Goal: Task Accomplishment & Management: Manage account settings

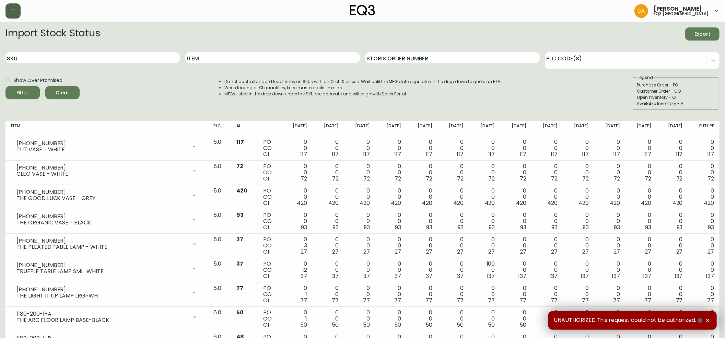
click at [14, 8] on icon "button" at bounding box center [12, 10] width 5 height 5
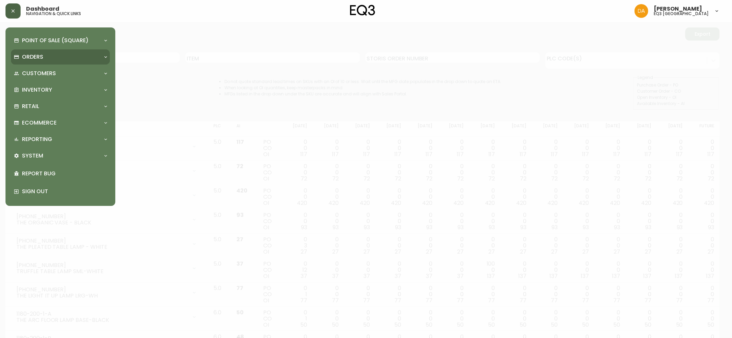
click at [40, 57] on p "Orders" at bounding box center [32, 57] width 21 height 8
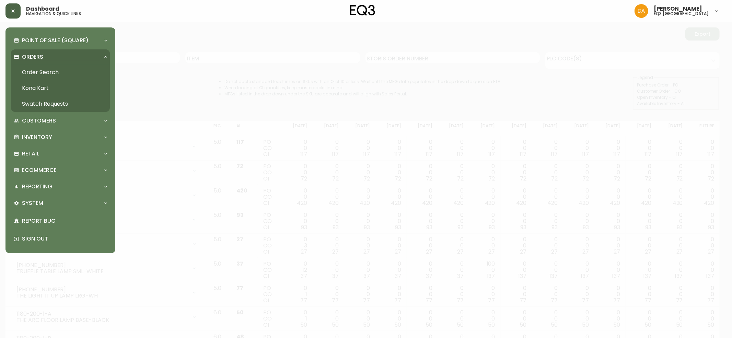
click at [45, 72] on link "Order Search" at bounding box center [60, 73] width 99 height 16
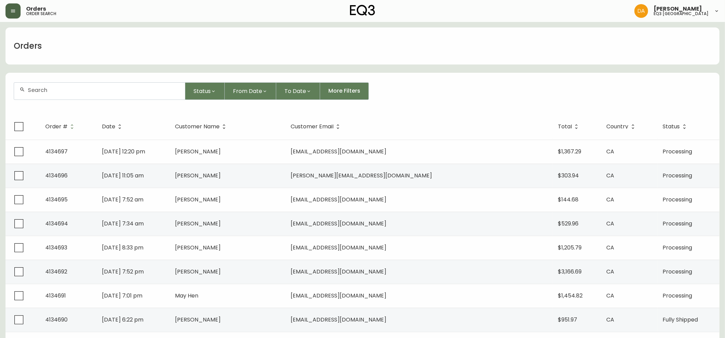
click at [102, 93] on input "text" at bounding box center [104, 90] width 152 height 7
paste input "4134186"
type input "4134186"
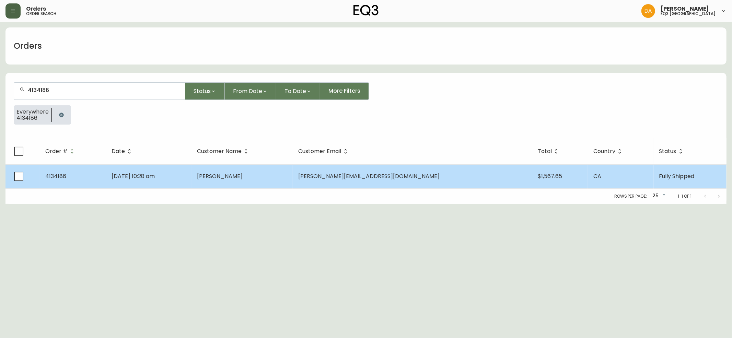
click at [291, 176] on td "[PERSON_NAME]" at bounding box center [242, 176] width 102 height 24
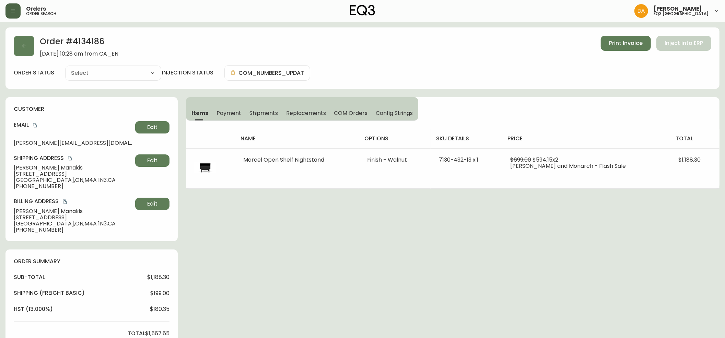
type input "Fully Shipped"
select select "FULLY_SHIPPED"
click at [147, 77] on select "Cancelled Fully Shipped" at bounding box center [113, 73] width 96 height 10
click at [152, 73] on select "Cancelled Fully Shipped" at bounding box center [113, 73] width 96 height 10
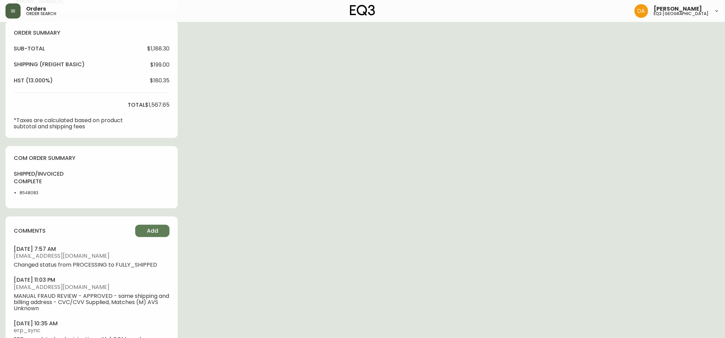
scroll to position [260, 0]
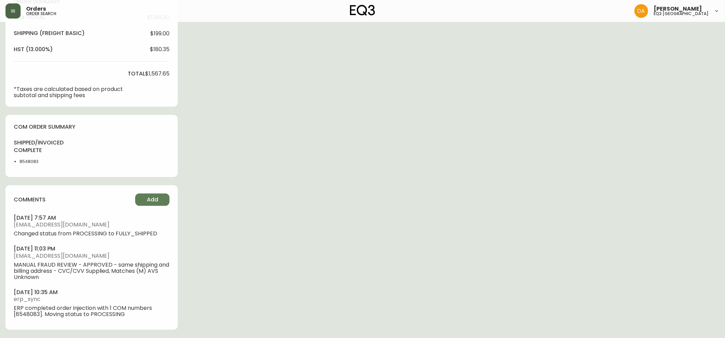
click at [28, 162] on li "8548083" at bounding box center [40, 162] width 40 height 6
drag, startPoint x: 64, startPoint y: 225, endPoint x: 11, endPoint y: 229, distance: 53.0
click at [11, 229] on div "comments Add [DATE] 7:57 am [EMAIL_ADDRESS][DOMAIN_NAME] Changed status from PR…" at bounding box center [91, 257] width 172 height 144
copy span "[EMAIL_ADDRESS][DOMAIN_NAME]"
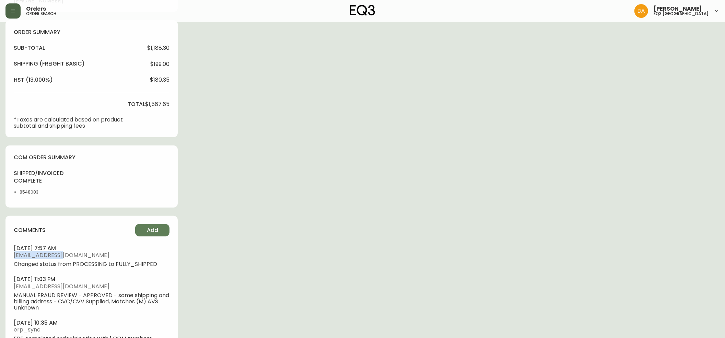
scroll to position [214, 0]
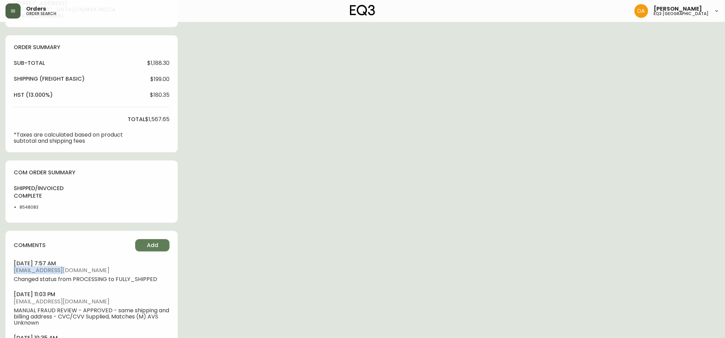
drag, startPoint x: 242, startPoint y: 272, endPoint x: 235, endPoint y: 269, distance: 7.2
click at [242, 271] on div "Order # 4134186 [DATE] 10:28 am from [GEOGRAPHIC_DATA] Print Invoice Inject int…" at bounding box center [362, 98] width 714 height 570
click at [246, 209] on div "Order # 4134186 [DATE] 10:28 am from [GEOGRAPHIC_DATA] Print Invoice Inject int…" at bounding box center [362, 98] width 714 height 570
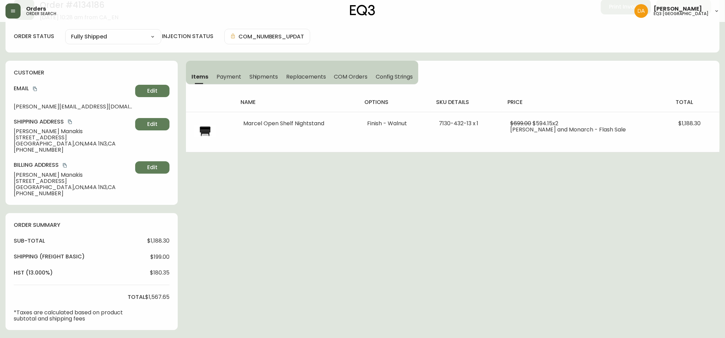
scroll to position [0, 0]
